Goal: Task Accomplishment & Management: Manage account settings

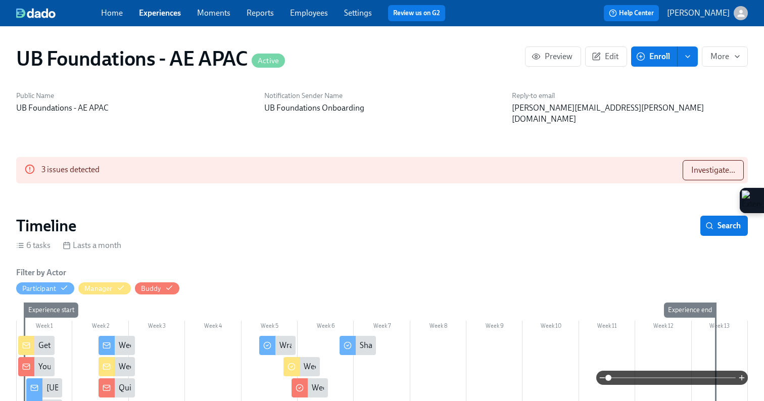
scroll to position [0, 954]
click at [160, 11] on link "Experiences" at bounding box center [160, 13] width 42 height 10
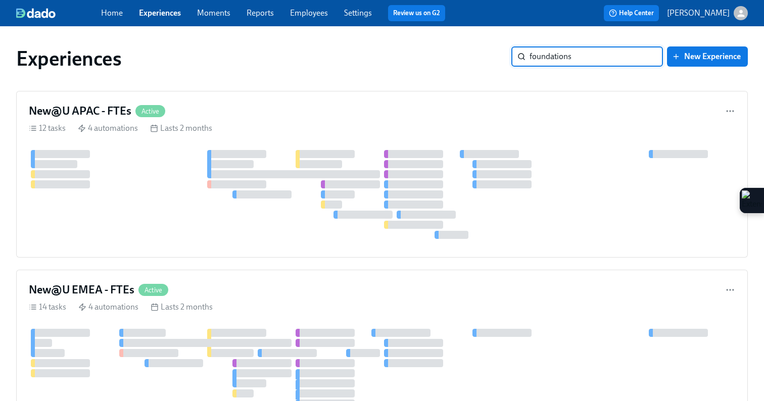
type input "foundations"
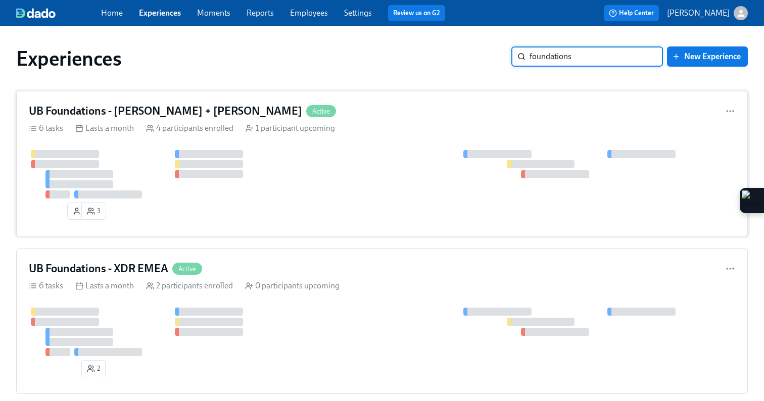
click at [348, 159] on div at bounding box center [382, 174] width 706 height 49
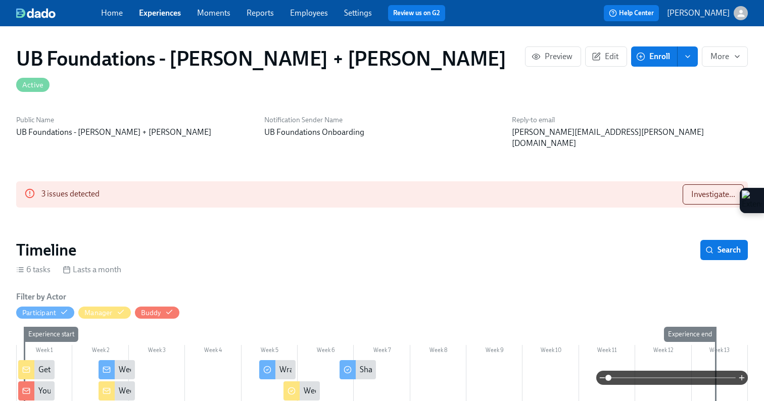
scroll to position [0, 635]
click at [720, 189] on span "Investigate..." at bounding box center [713, 194] width 44 height 10
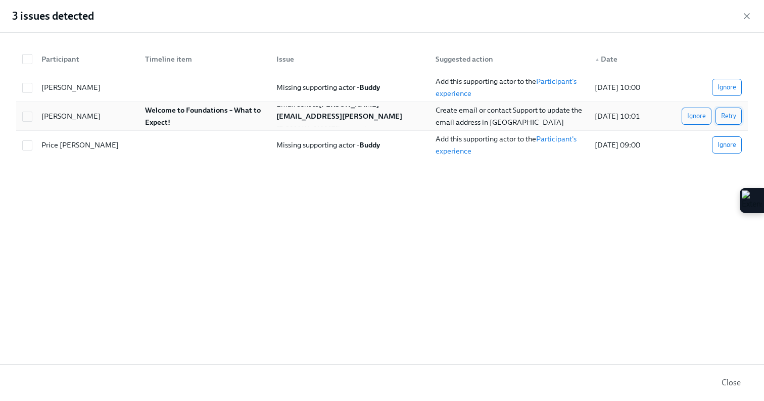
click at [732, 120] on span "Retry" at bounding box center [728, 116] width 15 height 10
click at [563, 77] on link "Participant's experience" at bounding box center [507, 87] width 142 height 21
checkbox input "true"
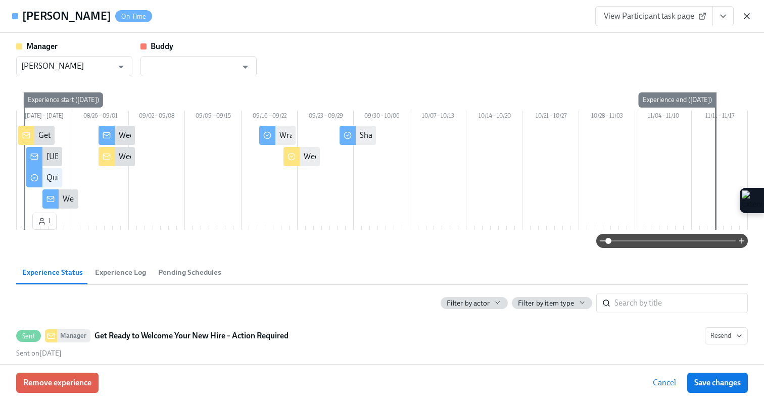
click at [746, 19] on icon "button" at bounding box center [747, 16] width 10 height 10
click at [747, 21] on icon "button" at bounding box center [747, 16] width 10 height 10
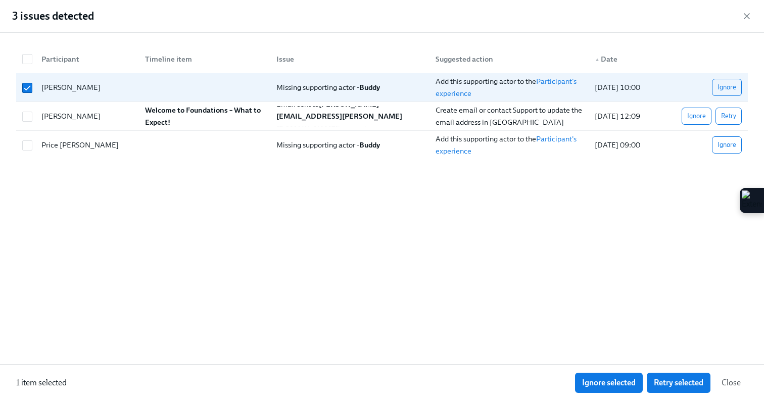
click at [747, 21] on icon "button" at bounding box center [747, 16] width 10 height 10
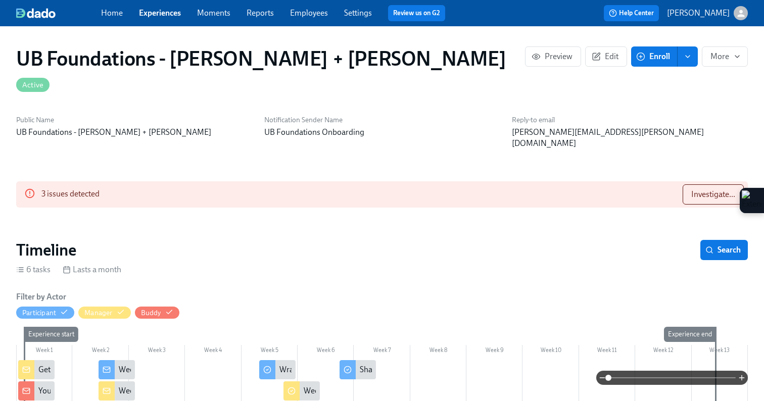
click at [649, 63] on button "Enroll" at bounding box center [654, 56] width 46 height 20
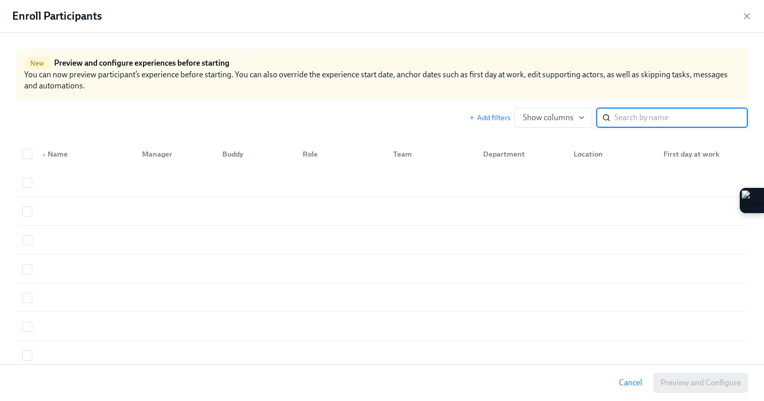
click at [650, 121] on input "search" at bounding box center [680, 118] width 133 height 20
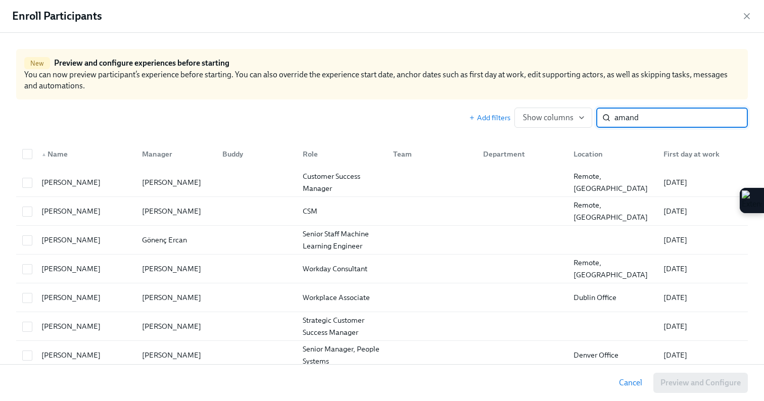
type input "[PERSON_NAME]"
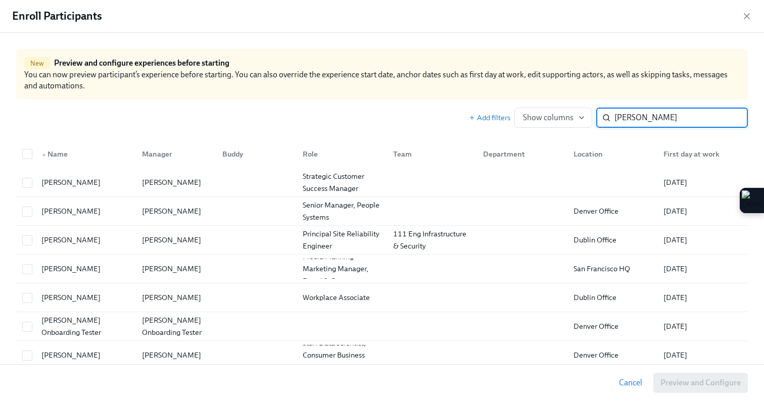
click at [729, 119] on input "[PERSON_NAME]" at bounding box center [680, 118] width 133 height 20
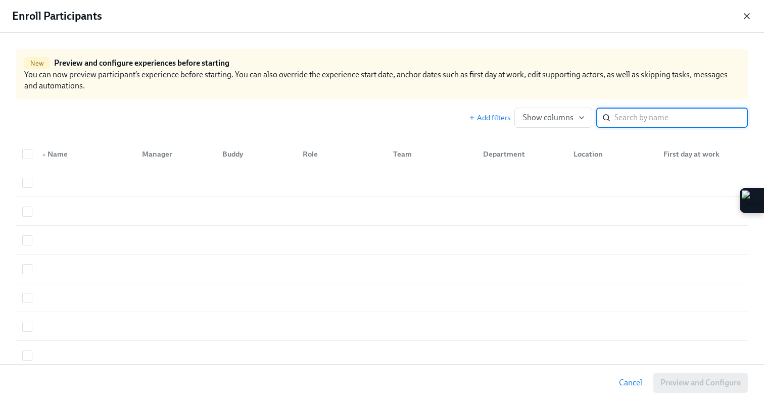
click at [747, 16] on icon "button" at bounding box center [746, 16] width 5 height 5
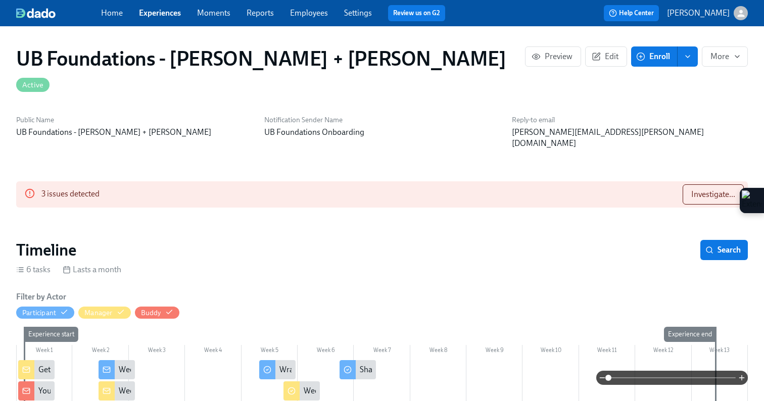
click at [157, 18] on span "Experiences" at bounding box center [160, 13] width 42 height 11
click at [155, 11] on link "Experiences" at bounding box center [160, 13] width 42 height 10
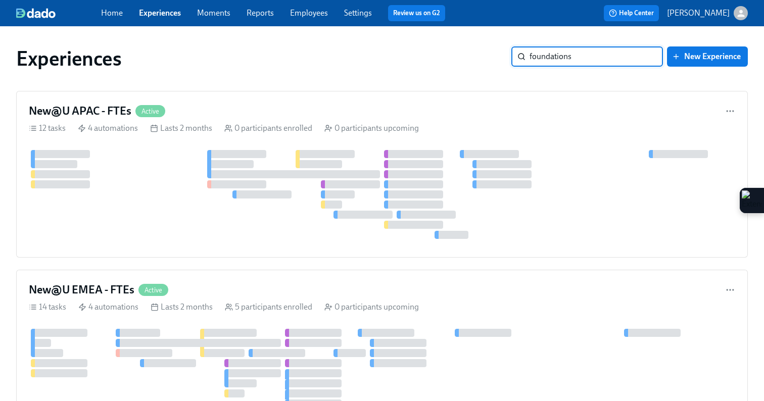
type input "foundations"
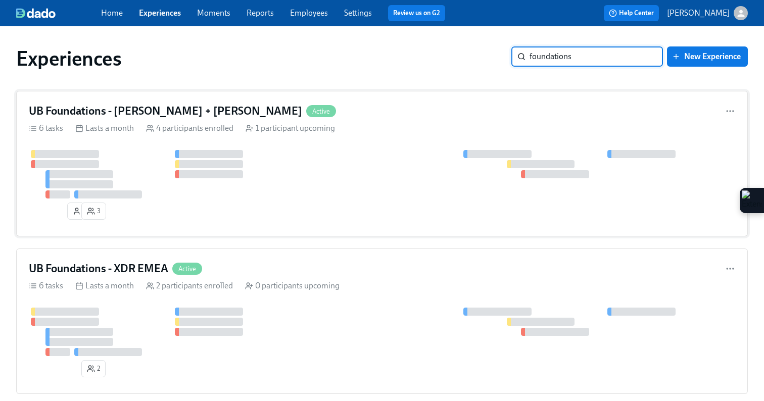
click at [310, 159] on div at bounding box center [382, 174] width 706 height 49
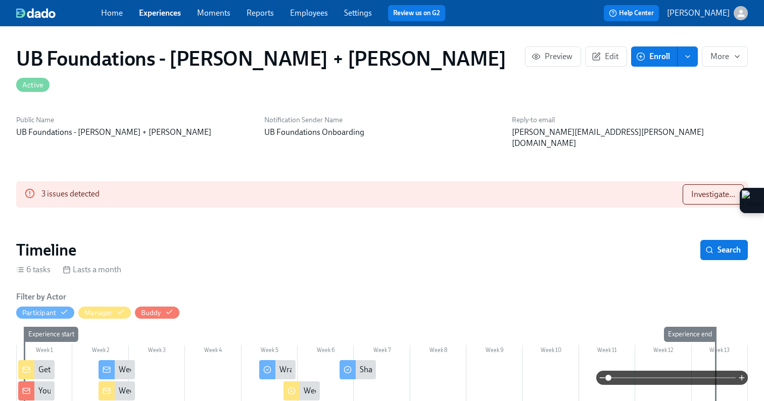
scroll to position [0, 635]
click at [714, 189] on span "Investigate..." at bounding box center [713, 194] width 44 height 10
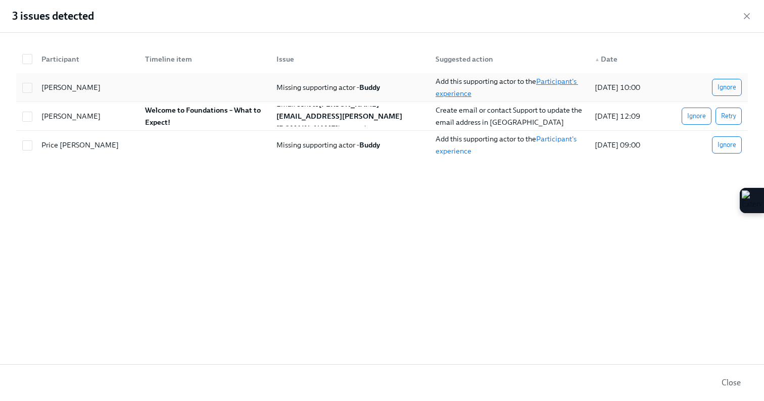
click at [559, 84] on link "Participant's experience" at bounding box center [507, 87] width 142 height 21
checkbox input "true"
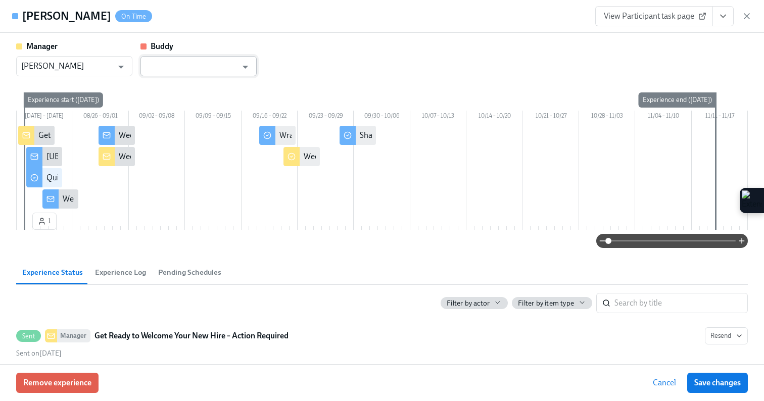
click at [190, 66] on input "text" at bounding box center [191, 66] width 91 height 20
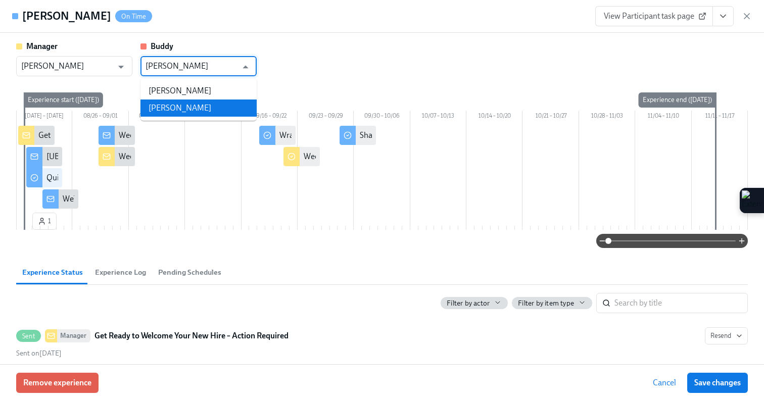
click at [195, 112] on li "[PERSON_NAME]" at bounding box center [198, 108] width 116 height 17
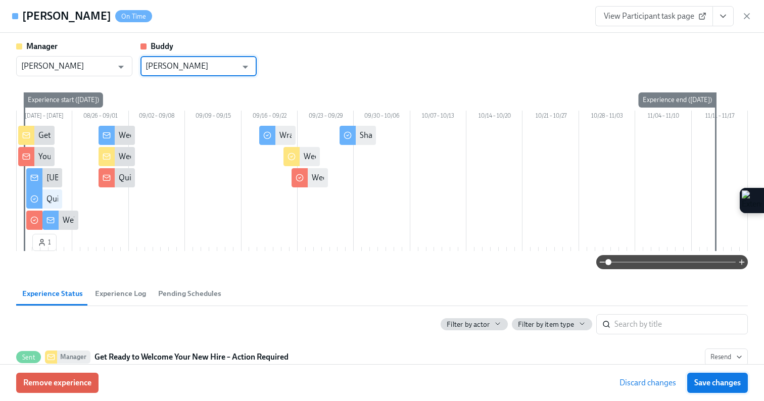
type input "[PERSON_NAME]"
click at [705, 382] on span "Save changes" at bounding box center [717, 383] width 46 height 10
type input "[PERSON_NAME]"
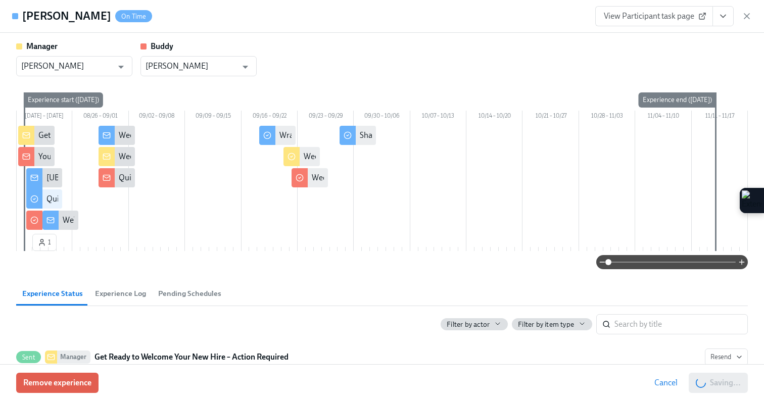
scroll to position [0, 1269]
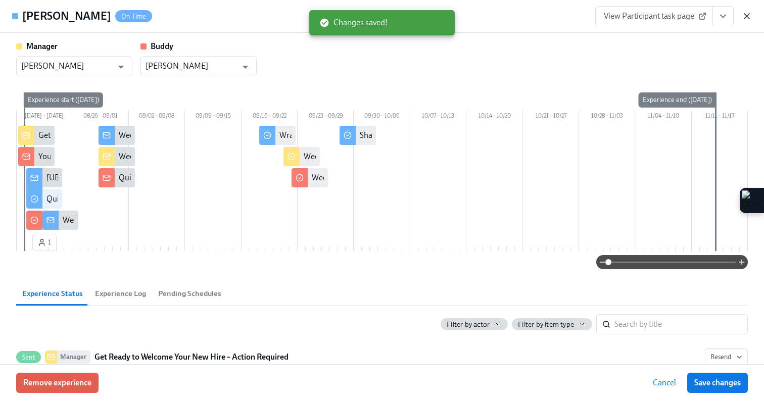
click at [746, 19] on icon "button" at bounding box center [747, 16] width 10 height 10
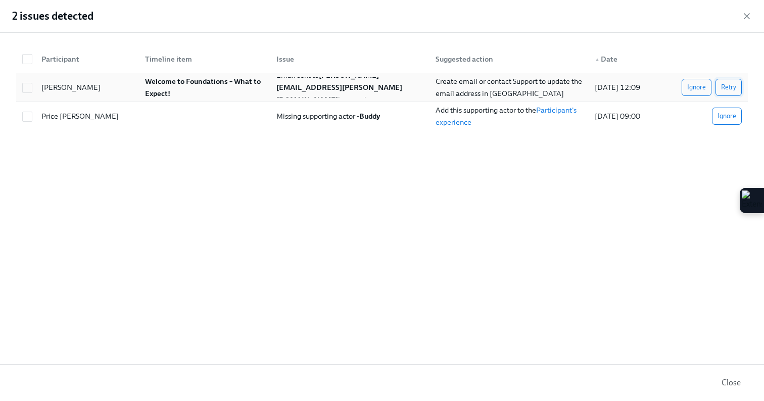
click at [734, 90] on span "Retry" at bounding box center [728, 87] width 15 height 10
click at [731, 119] on span "Ignore" at bounding box center [726, 116] width 19 height 10
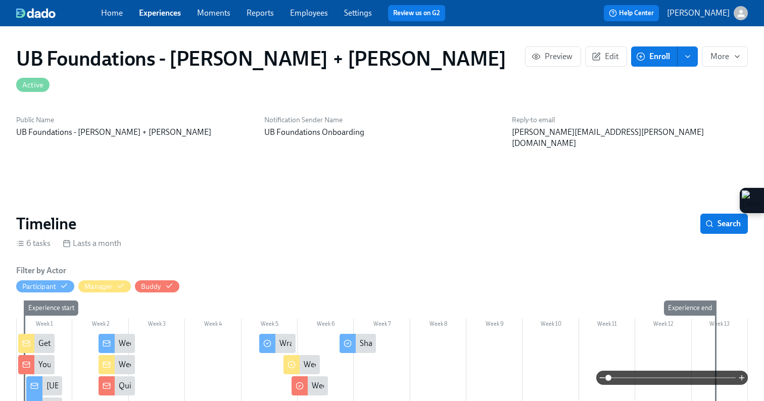
scroll to position [0, 2294]
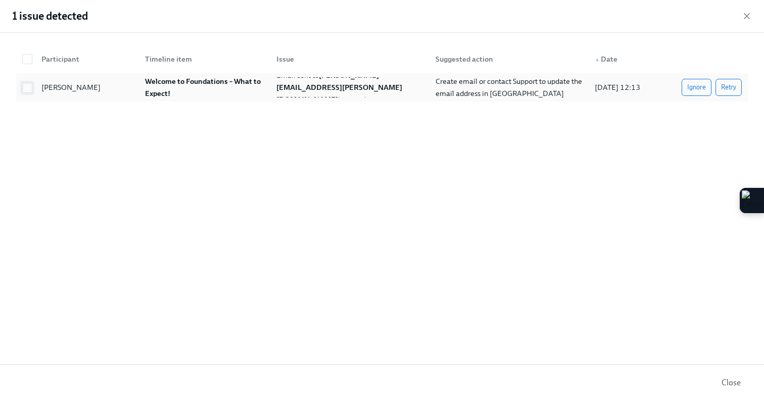
click at [28, 89] on input "checkbox" at bounding box center [27, 87] width 9 height 9
checkbox input "true"
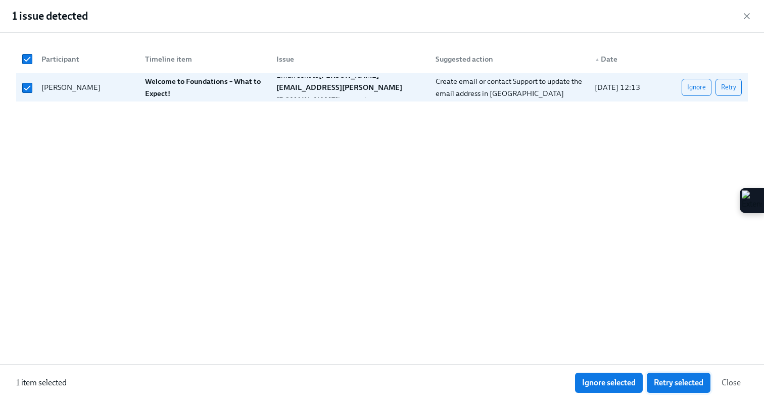
click at [675, 389] on button "Retry selected" at bounding box center [679, 383] width 64 height 20
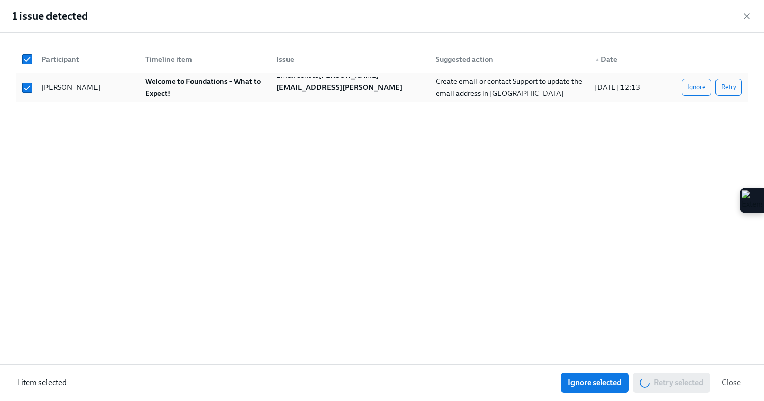
click at [456, 94] on span "Create email or contact Support to update the email address in [GEOGRAPHIC_DATA]" at bounding box center [510, 87] width 148 height 21
checkbox input "false"
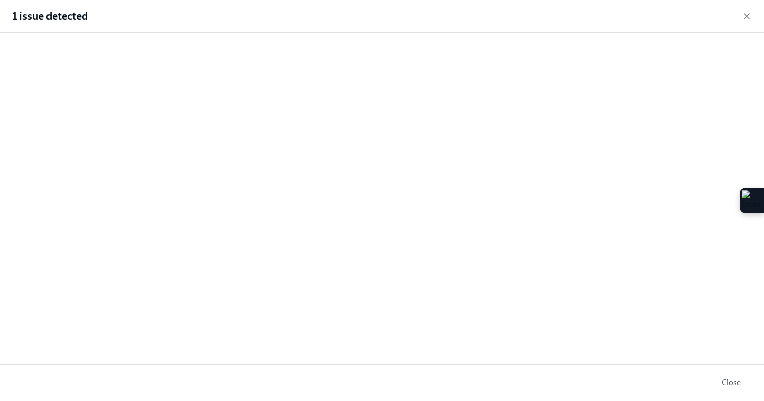
scroll to position [885, 0]
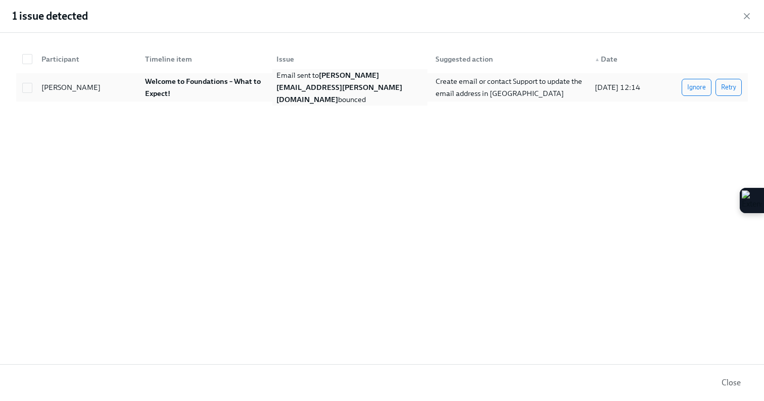
click at [321, 82] on strong "[PERSON_NAME][EMAIL_ADDRESS][PERSON_NAME][DOMAIN_NAME]" at bounding box center [339, 87] width 126 height 33
checkbox input "true"
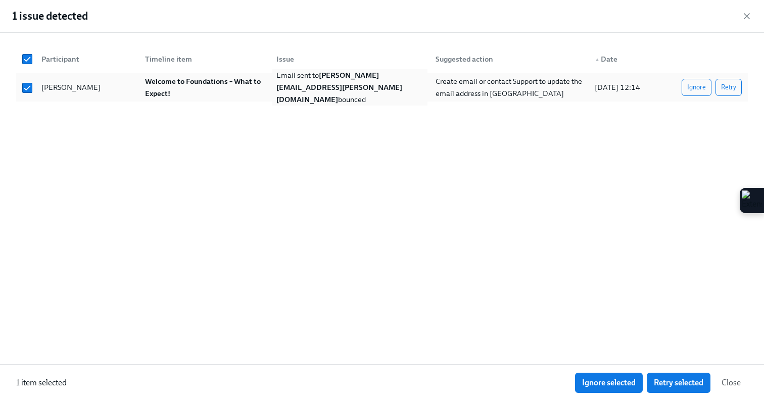
click at [321, 82] on strong "[PERSON_NAME][EMAIL_ADDRESS][PERSON_NAME][DOMAIN_NAME]" at bounding box center [339, 87] width 126 height 33
checkbox input "false"
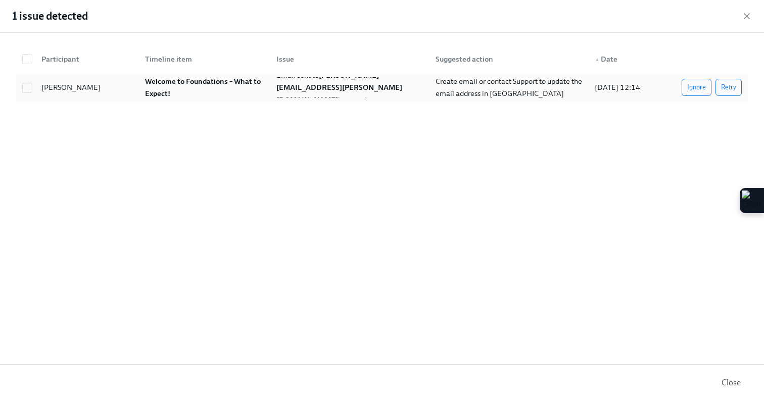
click at [157, 90] on strong "Welcome to Foundations – What to Expect!" at bounding box center [203, 87] width 117 height 21
checkbox input "true"
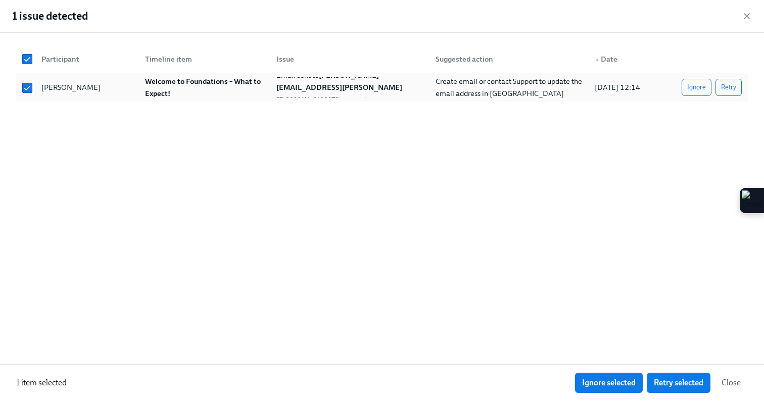
click at [74, 82] on div "[PERSON_NAME]" at bounding box center [70, 87] width 67 height 12
checkbox input "false"
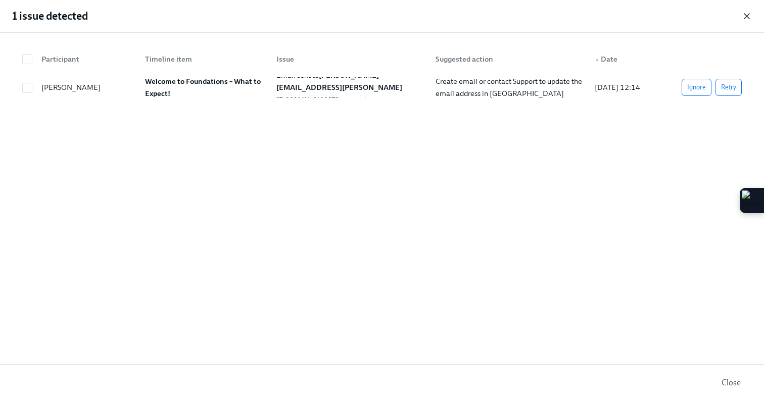
click at [746, 13] on icon "button" at bounding box center [747, 16] width 10 height 10
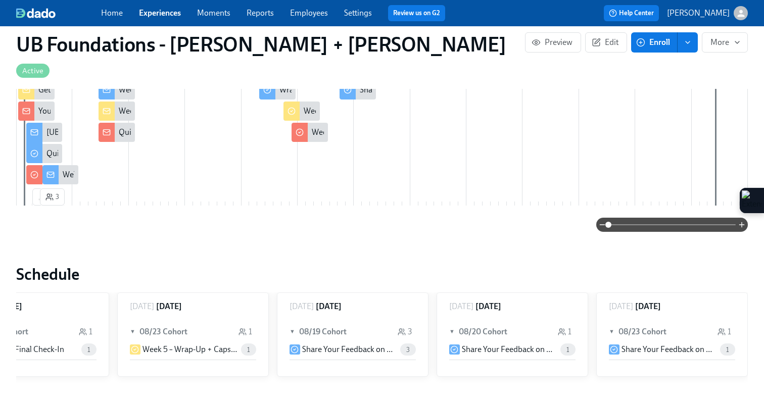
scroll to position [279, 0]
click at [162, 8] on span "Experiences" at bounding box center [160, 13] width 42 height 11
click at [156, 16] on link "Experiences" at bounding box center [160, 13] width 42 height 10
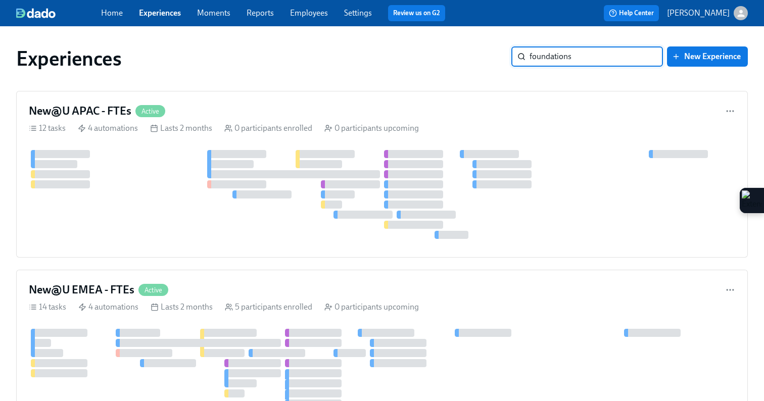
type input "foundations"
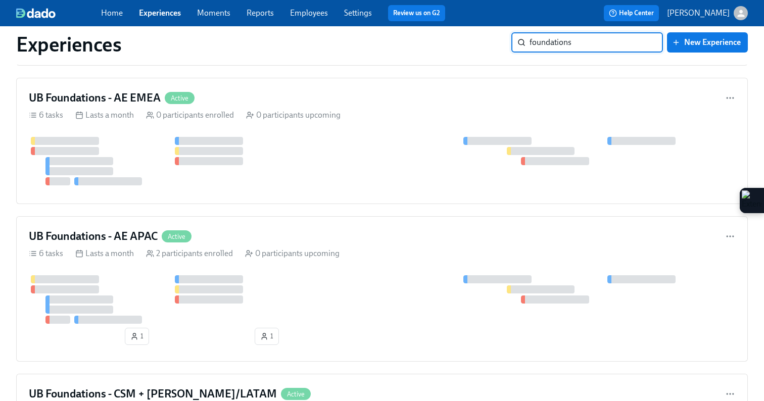
scroll to position [663, 0]
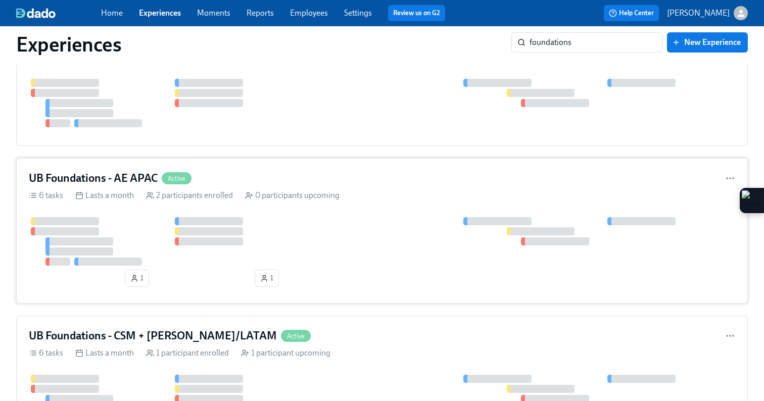
click at [290, 200] on div "0 participants upcoming" at bounding box center [292, 195] width 94 height 11
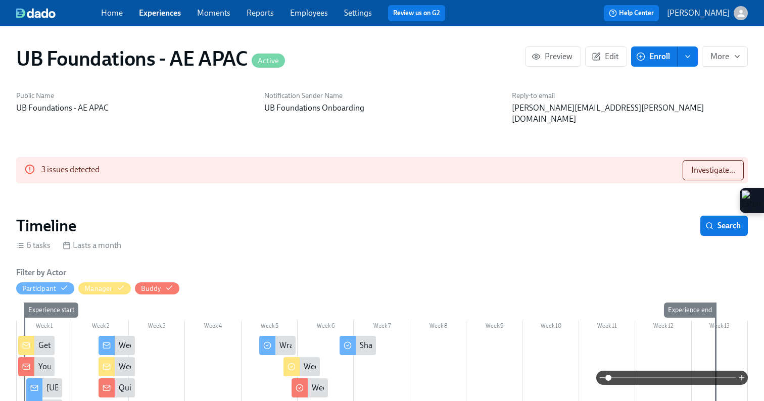
scroll to position [0, 954]
click at [689, 162] on button "Investigate..." at bounding box center [713, 170] width 61 height 20
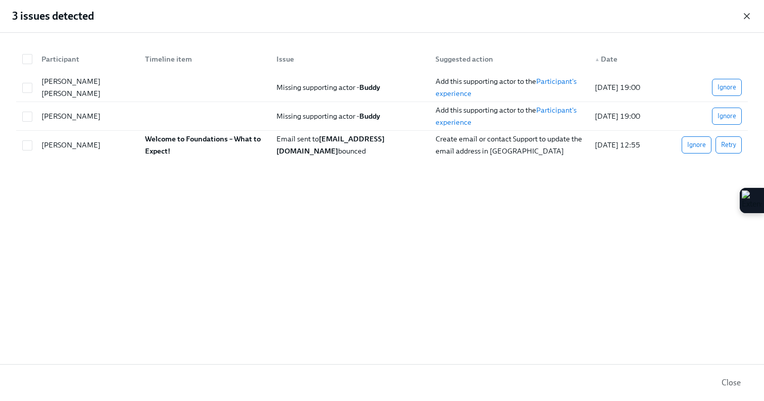
click at [746, 15] on icon "button" at bounding box center [746, 16] width 5 height 5
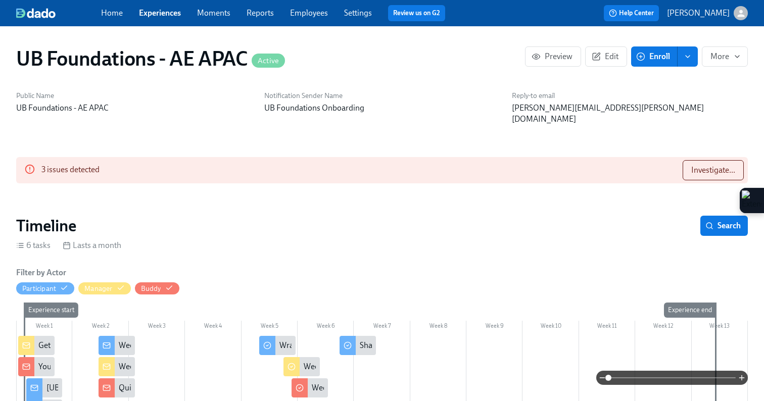
click at [653, 60] on span "Enroll" at bounding box center [654, 57] width 32 height 10
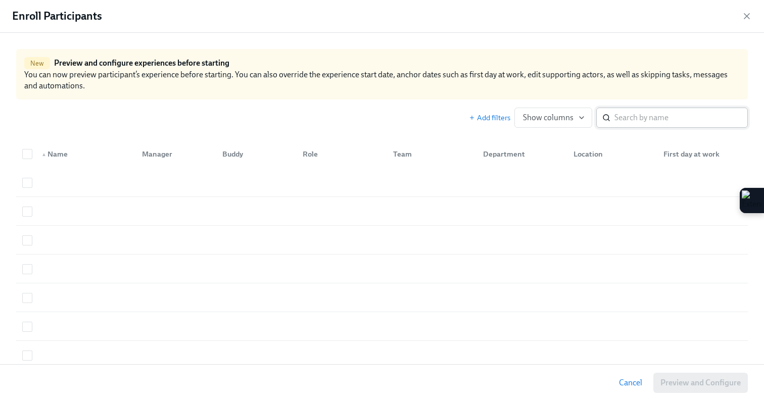
click at [672, 119] on input "search" at bounding box center [680, 118] width 133 height 20
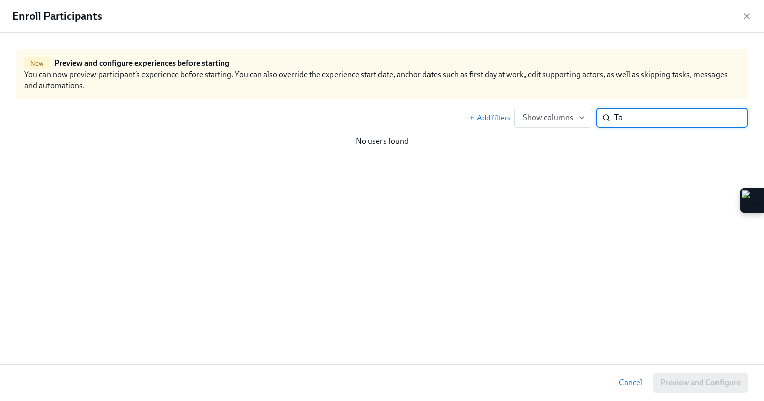
type input "T"
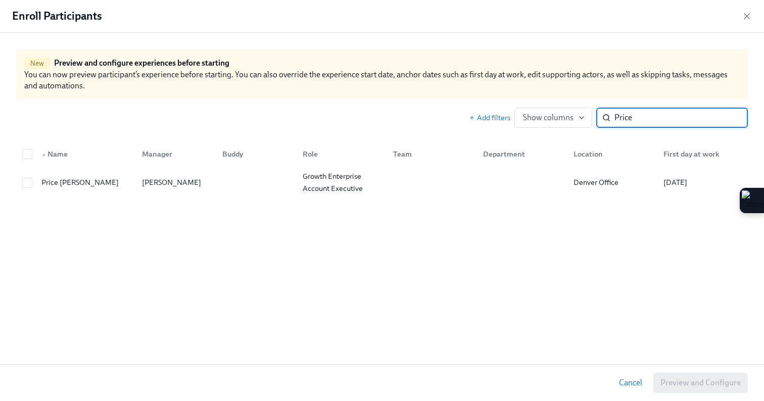
type input "Price"
click at [729, 116] on input "Price" at bounding box center [680, 118] width 133 height 20
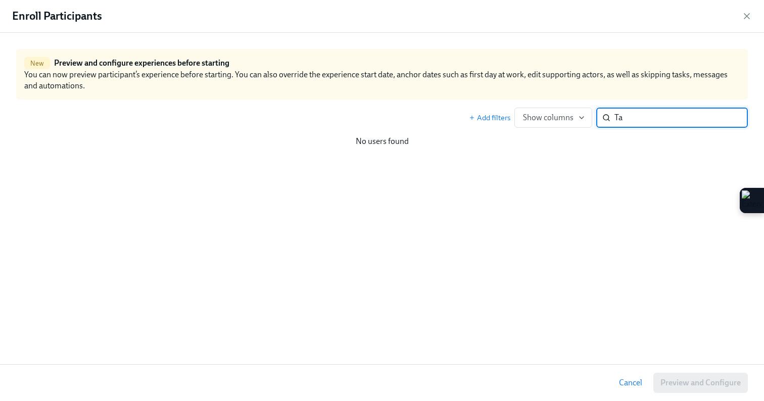
type input "T"
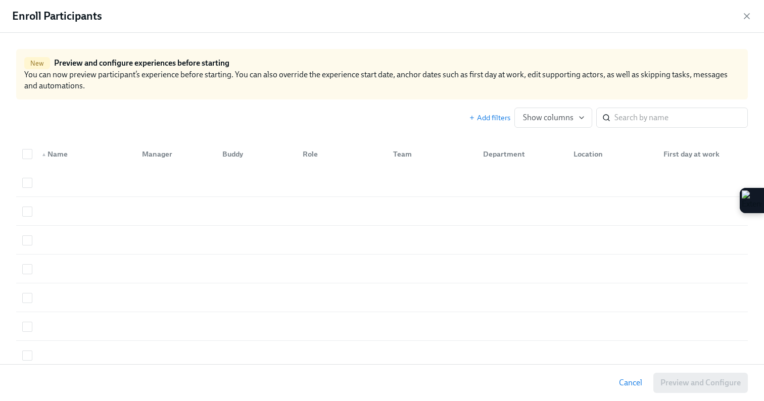
click at [752, 22] on div "Enroll Participants" at bounding box center [382, 16] width 764 height 33
click at [747, 17] on icon "button" at bounding box center [746, 16] width 5 height 5
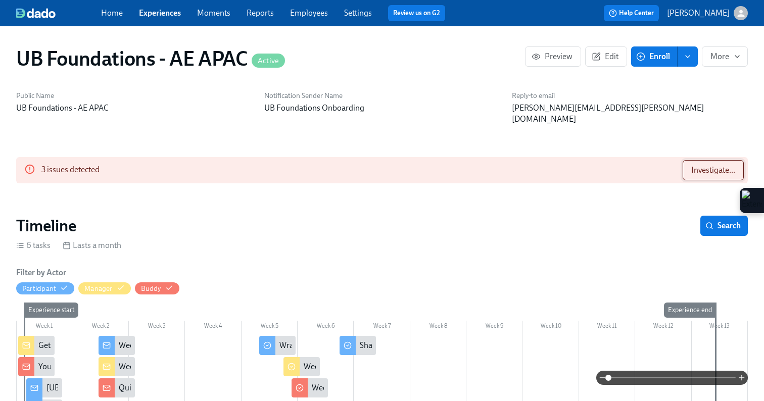
click at [702, 165] on span "Investigate..." at bounding box center [713, 170] width 44 height 10
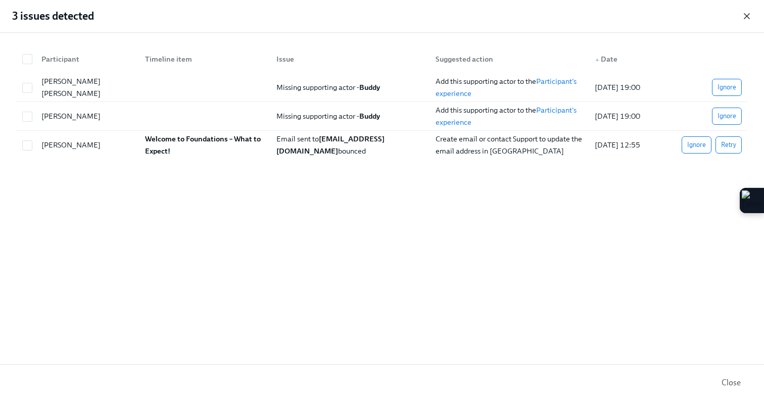
click at [744, 15] on icon "button" at bounding box center [747, 16] width 10 height 10
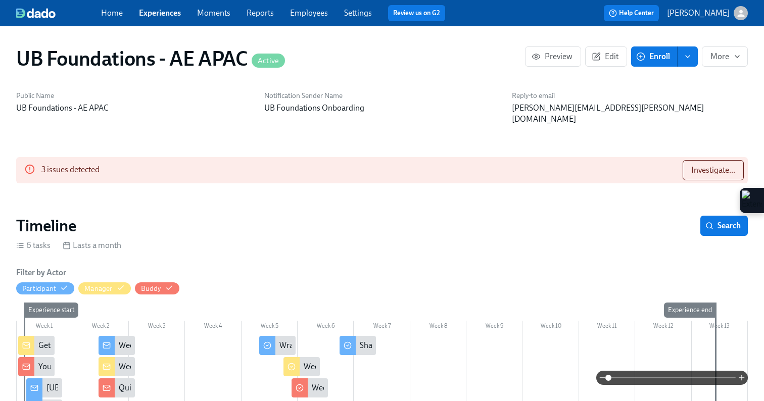
click at [162, 12] on link "Experiences" at bounding box center [160, 13] width 42 height 10
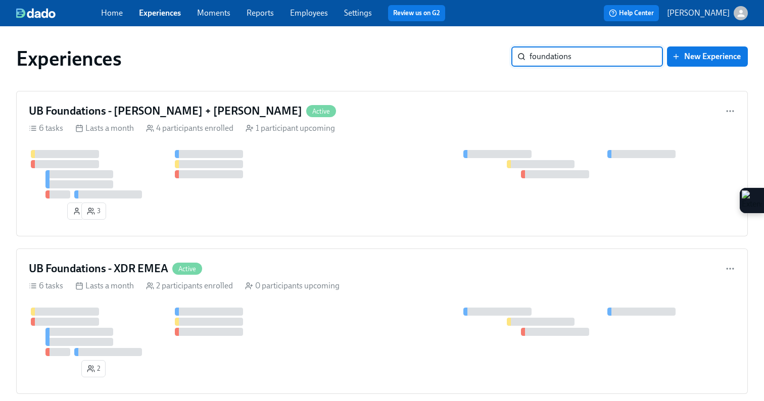
type input "foundations"
click at [286, 136] on div "UB Foundations - [PERSON_NAME] + LATAM Active 6 tasks Lasts a month 4 participa…" at bounding box center [382, 164] width 732 height 146
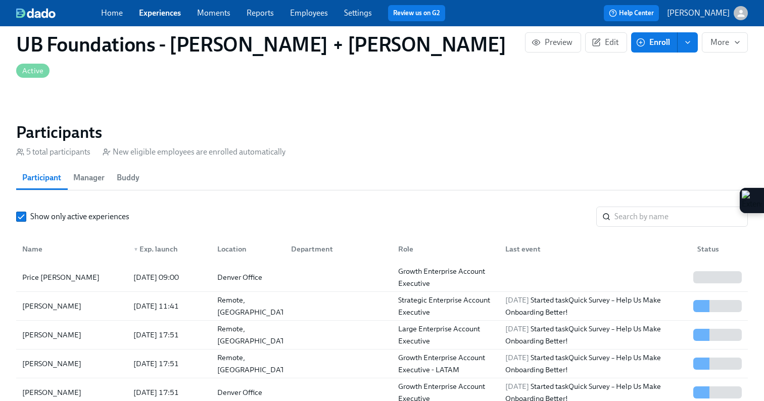
scroll to position [737, 0]
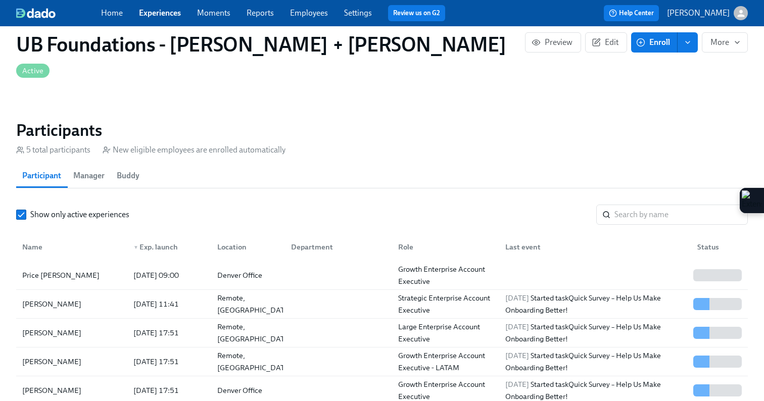
click at [654, 38] on span "Enroll" at bounding box center [654, 42] width 32 height 10
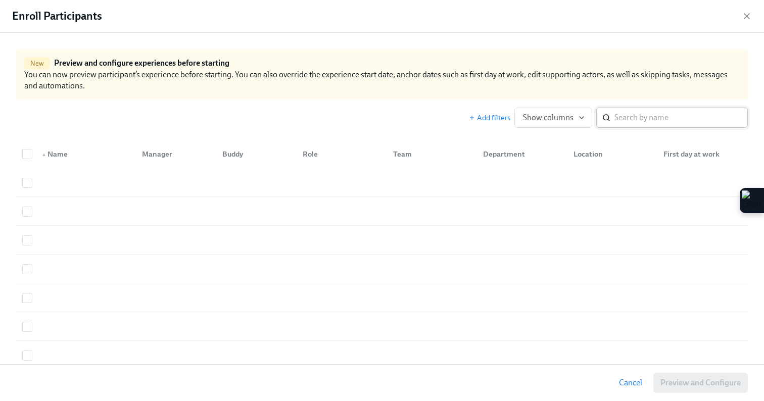
click at [632, 120] on input "search" at bounding box center [680, 118] width 133 height 20
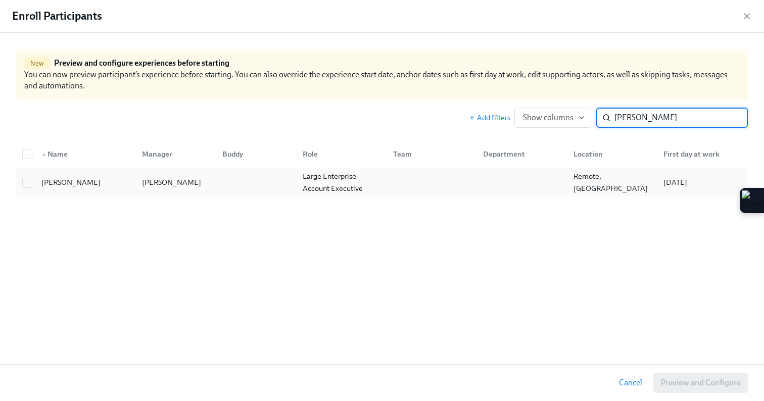
type input "[PERSON_NAME]"
click at [227, 188] on div at bounding box center [254, 182] width 80 height 20
checkbox input "true"
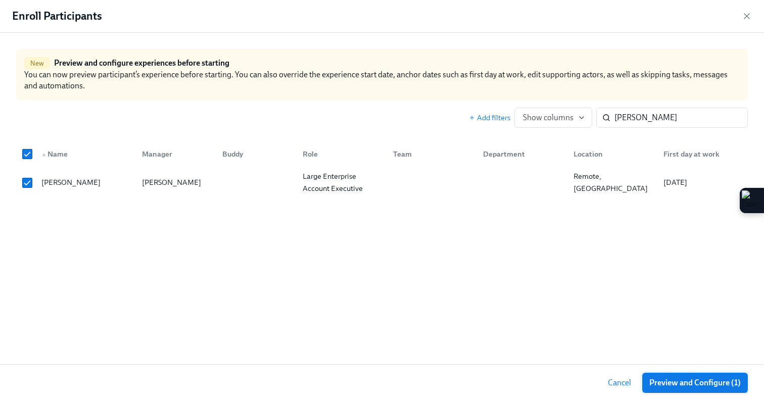
click at [665, 385] on span "Preview and Configure (1)" at bounding box center [694, 383] width 91 height 10
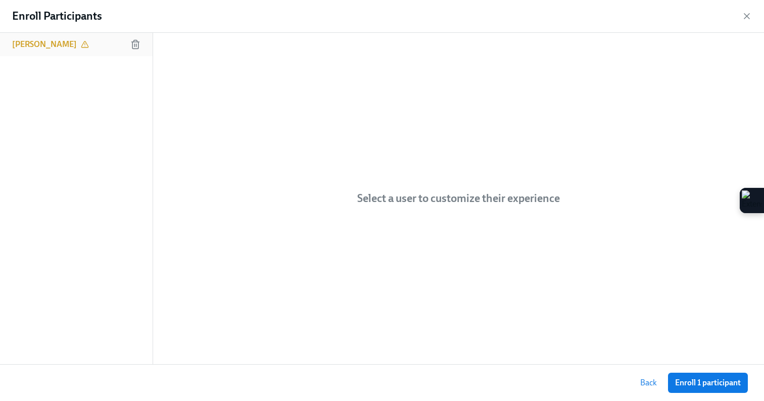
click at [56, 50] on h6 "[PERSON_NAME]" at bounding box center [44, 44] width 65 height 11
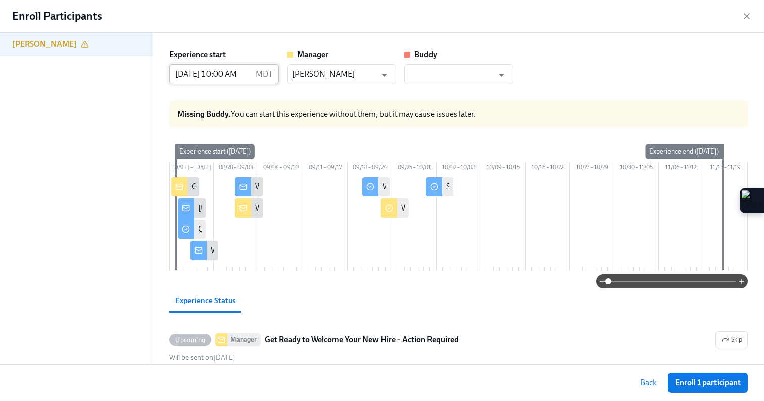
click at [240, 80] on input "[DATE] 10:00 AM" at bounding box center [210, 74] width 82 height 20
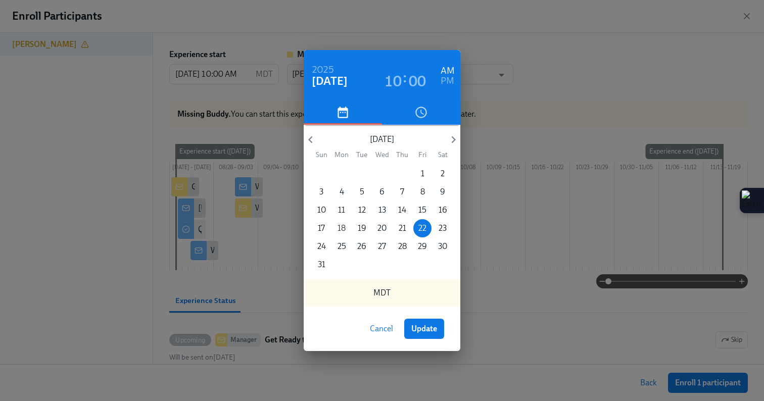
click at [344, 225] on p "18" at bounding box center [341, 228] width 8 height 11
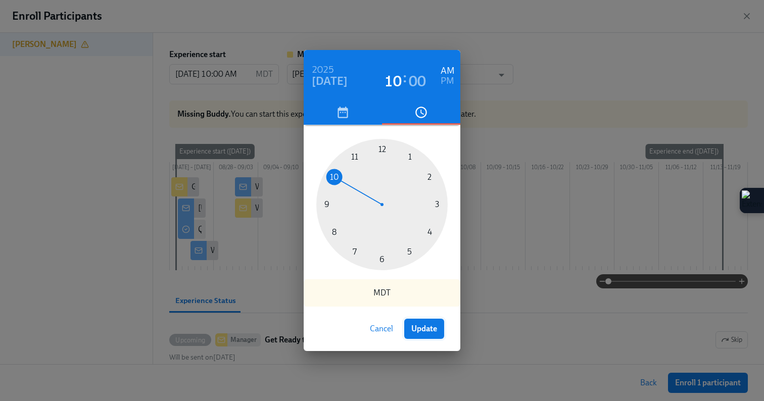
click at [434, 331] on span "Update" at bounding box center [424, 329] width 26 height 10
type input "[DATE] 10:00 AM"
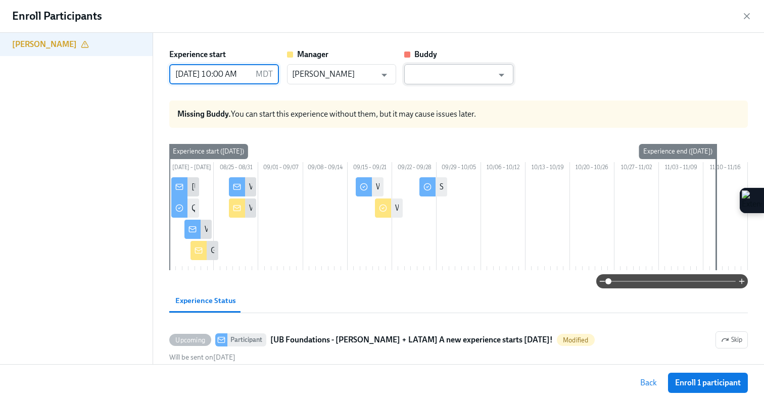
click at [434, 71] on input "text" at bounding box center [451, 74] width 84 height 20
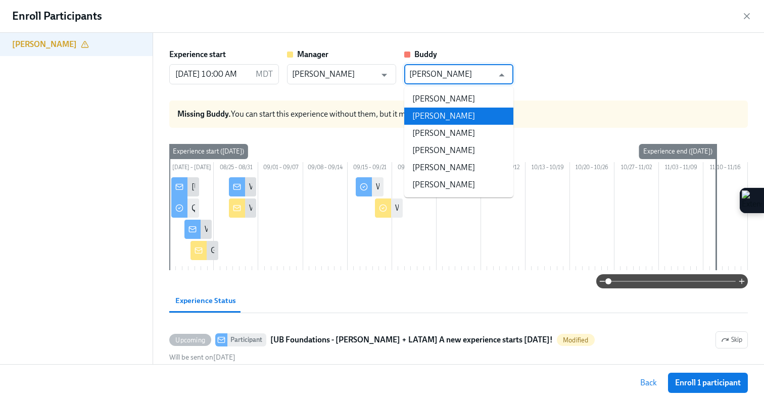
click at [475, 110] on li "[PERSON_NAME]" at bounding box center [458, 116] width 109 height 17
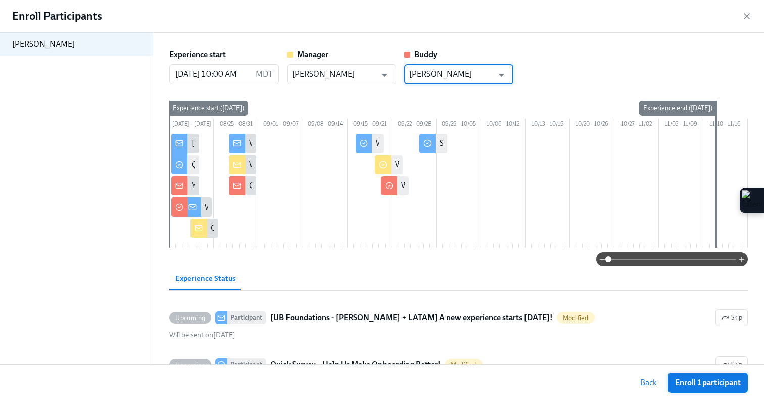
type input "[PERSON_NAME]"
click at [690, 380] on span "Enroll 1 participant" at bounding box center [708, 383] width 66 height 10
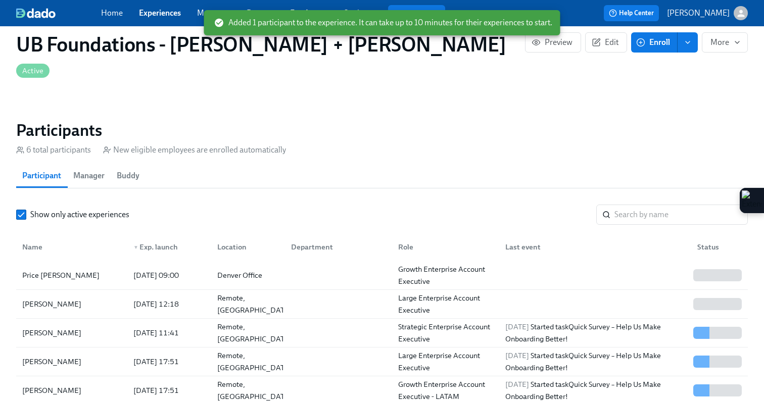
scroll to position [0, 1269]
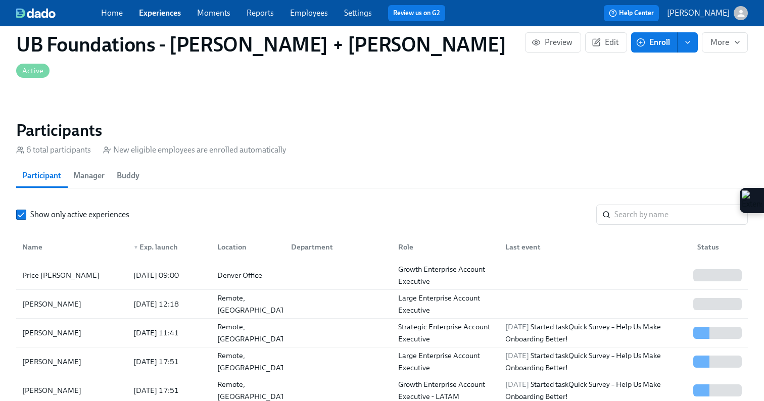
click at [165, 15] on link "Experiences" at bounding box center [160, 13] width 42 height 10
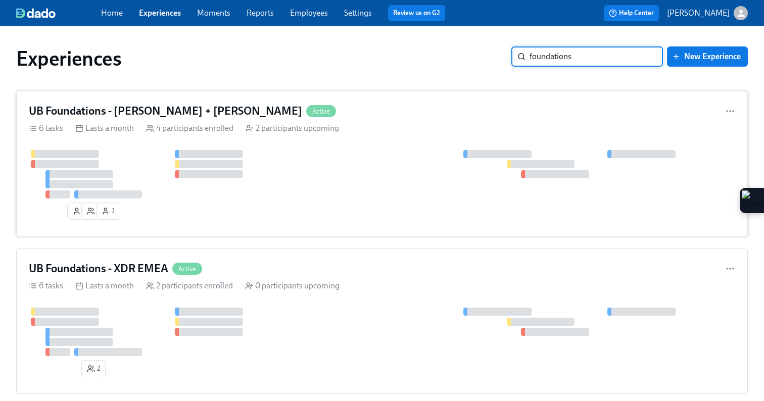
scroll to position [12, 0]
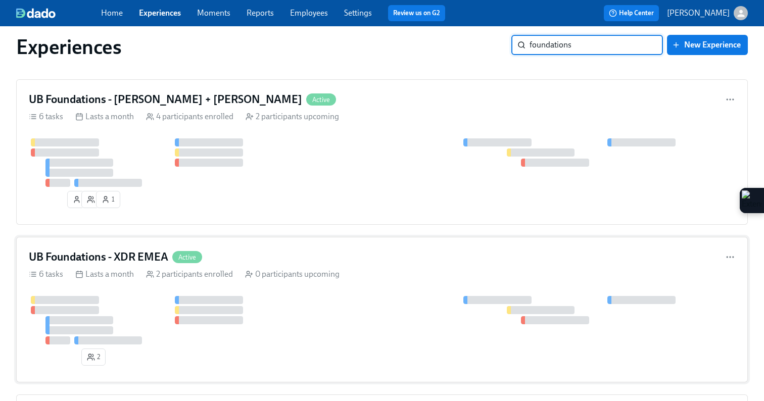
type input "foundations"
click at [409, 253] on div "UB Foundations - XDR EMEA Active" at bounding box center [382, 257] width 706 height 15
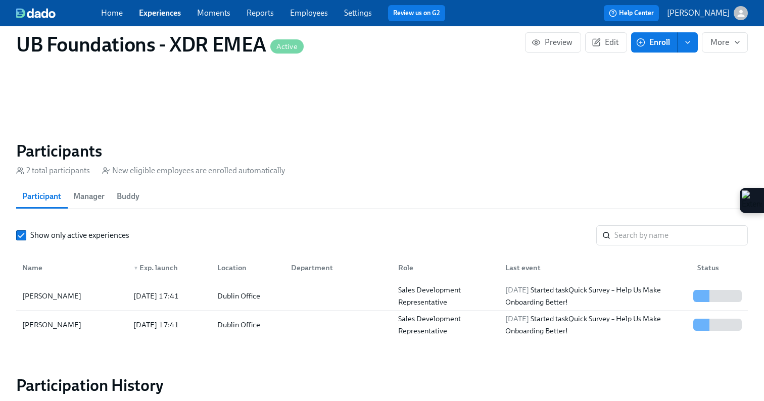
scroll to position [666, 0]
click at [166, 13] on link "Experiences" at bounding box center [160, 13] width 42 height 10
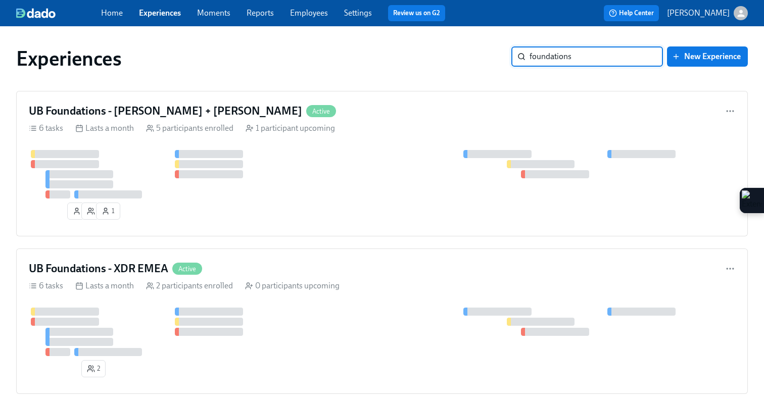
type input "foundations"
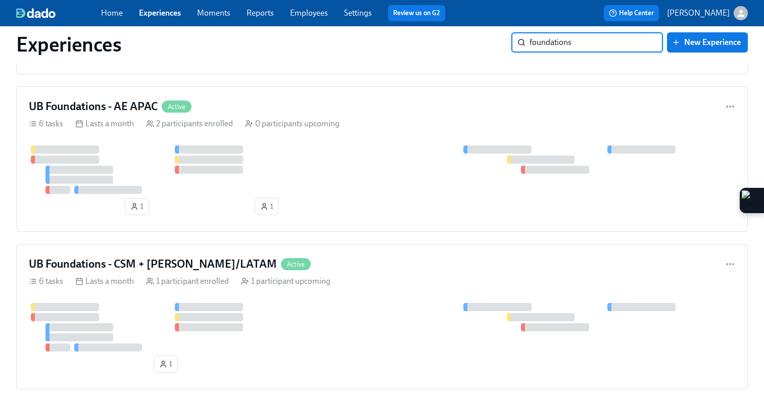
scroll to position [736, 0]
click at [369, 260] on div "UB Foundations - CSM + [PERSON_NAME]/LATAM Active" at bounding box center [382, 263] width 706 height 15
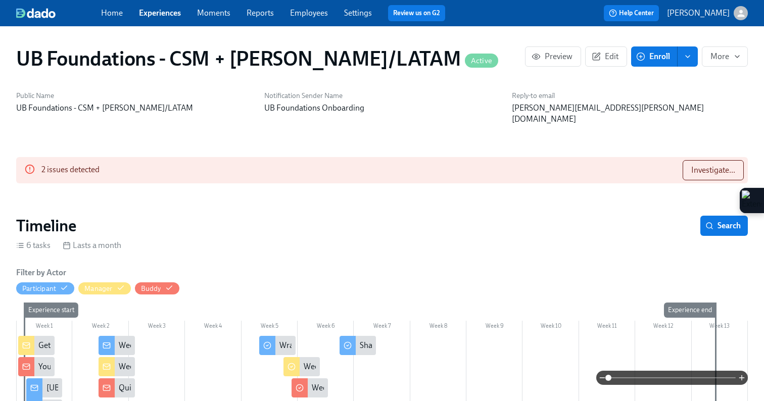
scroll to position [0, 475]
click at [702, 168] on button "Investigate..." at bounding box center [713, 170] width 61 height 20
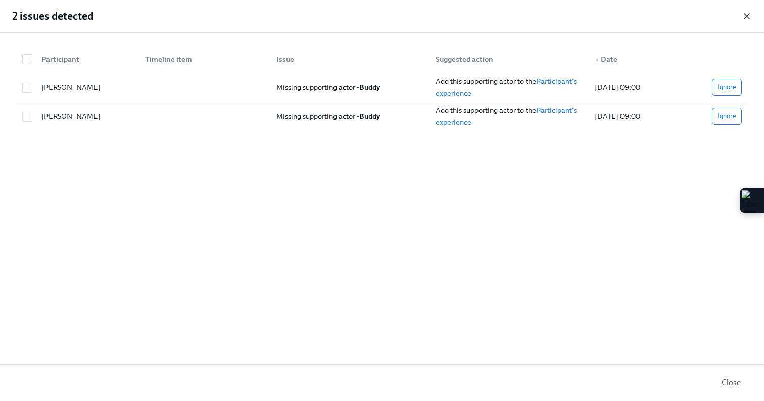
click at [746, 14] on icon "button" at bounding box center [747, 16] width 10 height 10
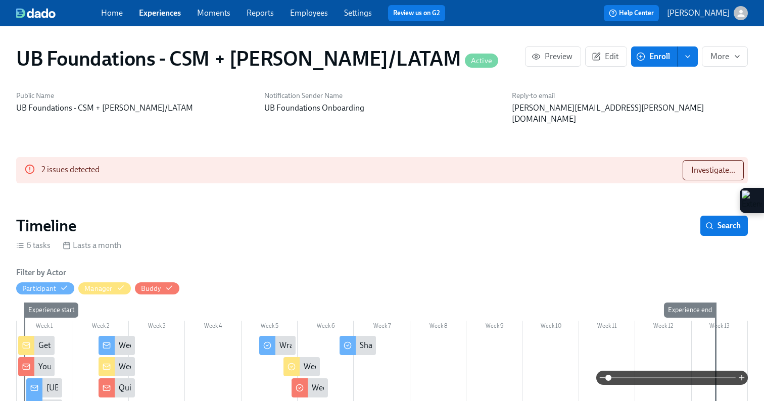
click at [650, 56] on span "Enroll" at bounding box center [654, 57] width 32 height 10
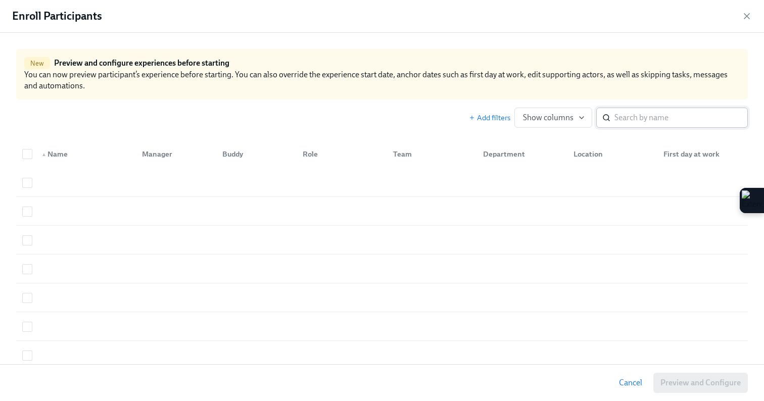
click at [682, 111] on input "search" at bounding box center [680, 118] width 133 height 20
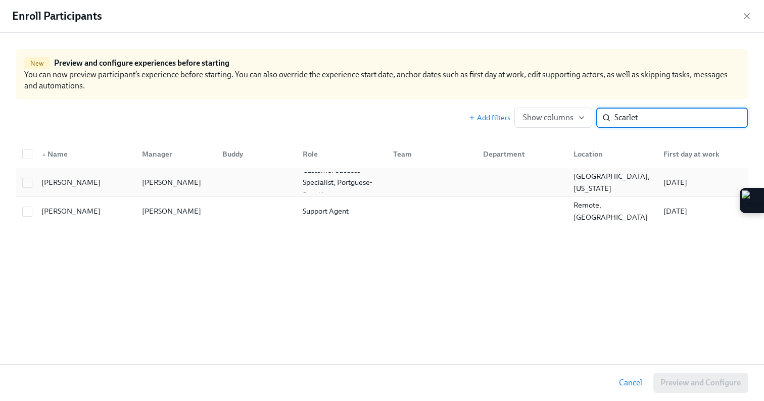
type input "Scarlet"
click at [147, 180] on div "[PERSON_NAME]" at bounding box center [171, 182] width 67 height 12
checkbox input "true"
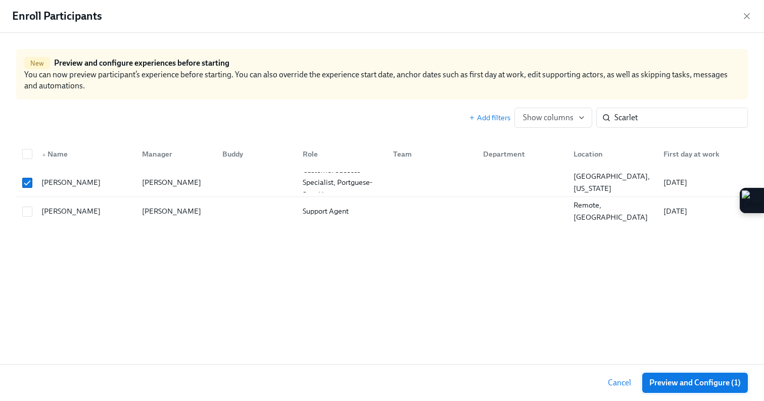
click at [711, 380] on span "Preview and Configure (1)" at bounding box center [694, 383] width 91 height 10
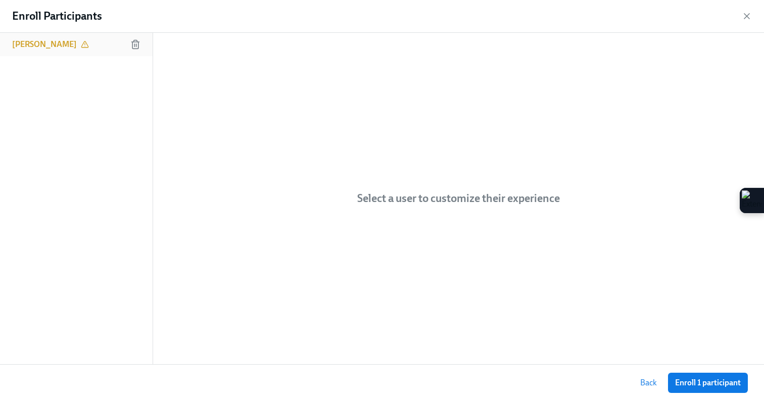
click at [55, 39] on h6 "[PERSON_NAME]" at bounding box center [44, 44] width 65 height 11
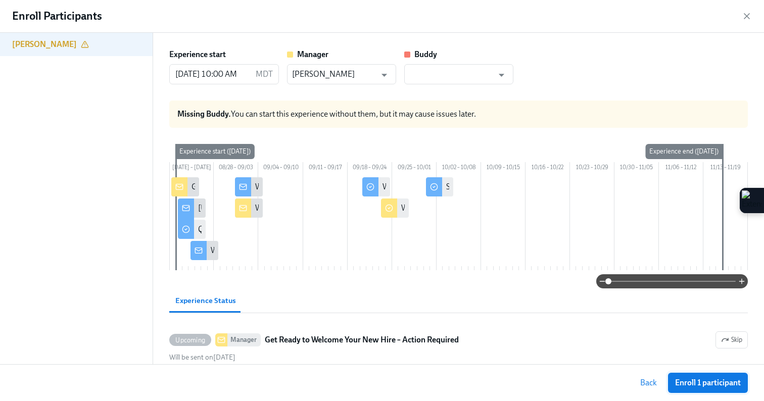
click at [684, 381] on span "Enroll 1 participant" at bounding box center [708, 383] width 66 height 10
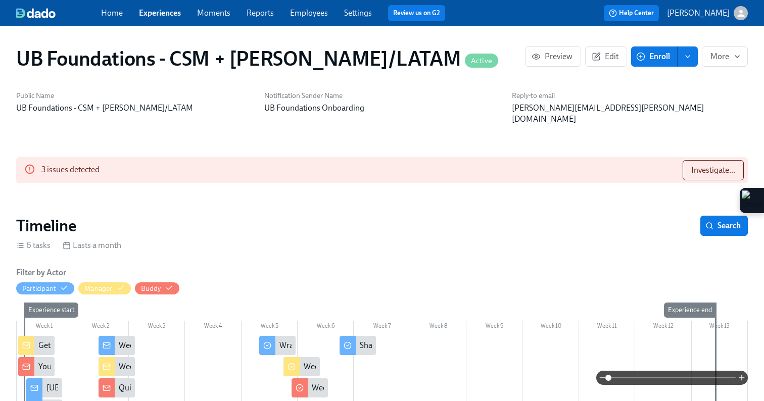
scroll to position [0, 1744]
click at [686, 160] on button "Investigate..." at bounding box center [713, 170] width 61 height 20
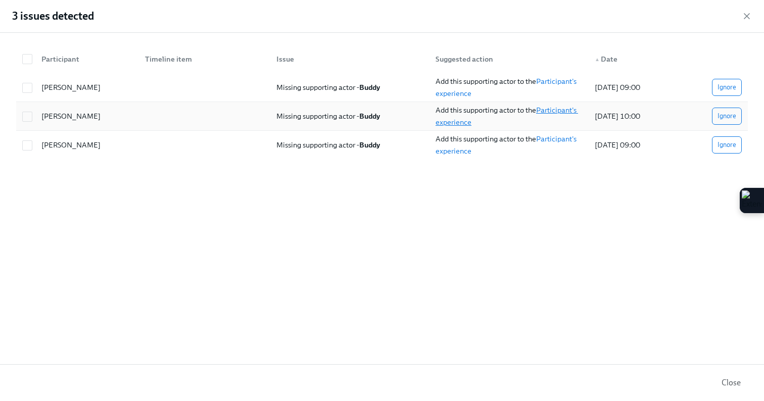
click at [465, 122] on link "Participant's experience" at bounding box center [507, 116] width 142 height 21
checkbox input "true"
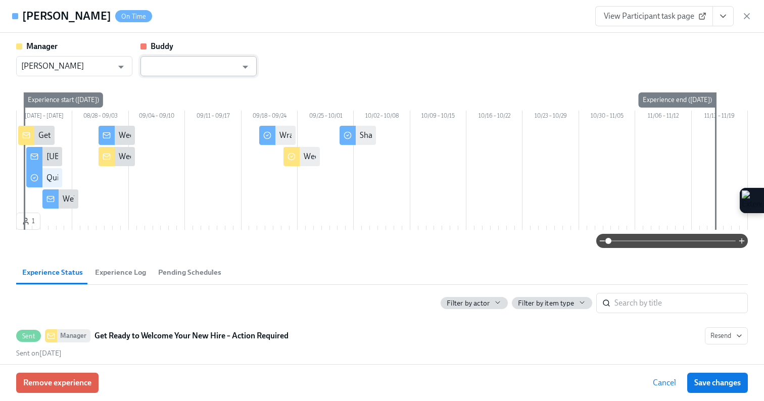
click at [208, 65] on input "text" at bounding box center [191, 66] width 91 height 20
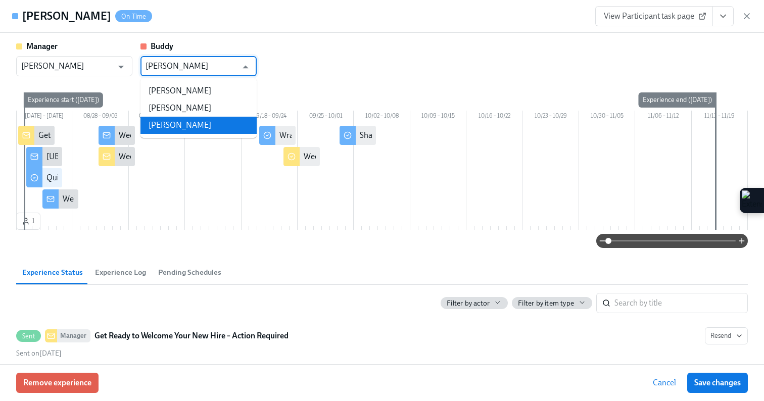
type input "[PERSON_NAME]"
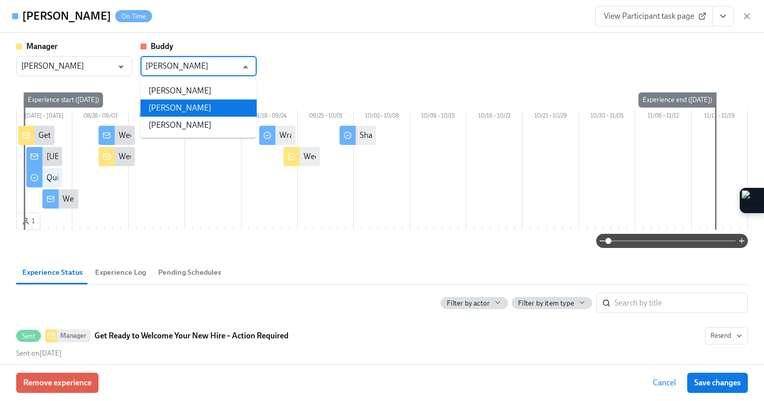
click at [222, 106] on li "[PERSON_NAME]" at bounding box center [198, 108] width 116 height 17
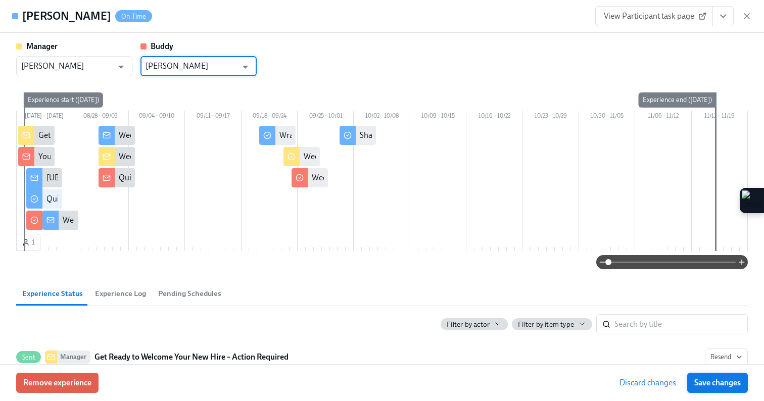
type input "[PERSON_NAME]"
click at [718, 386] on span "Save changes" at bounding box center [717, 383] width 46 height 10
type input "[PERSON_NAME]"
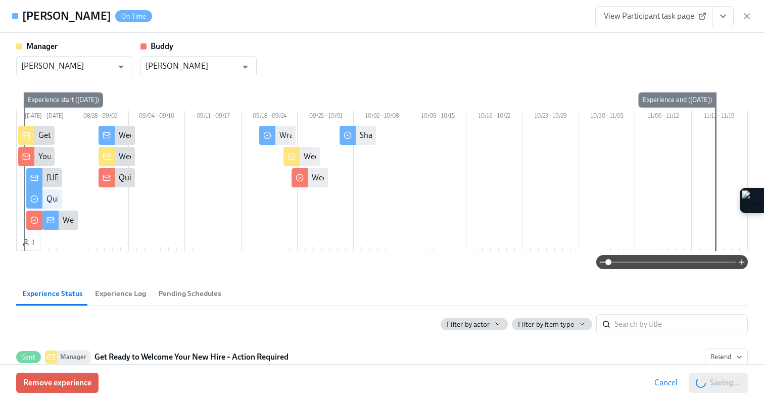
scroll to position [0, 2294]
